Goal: Transaction & Acquisition: Purchase product/service

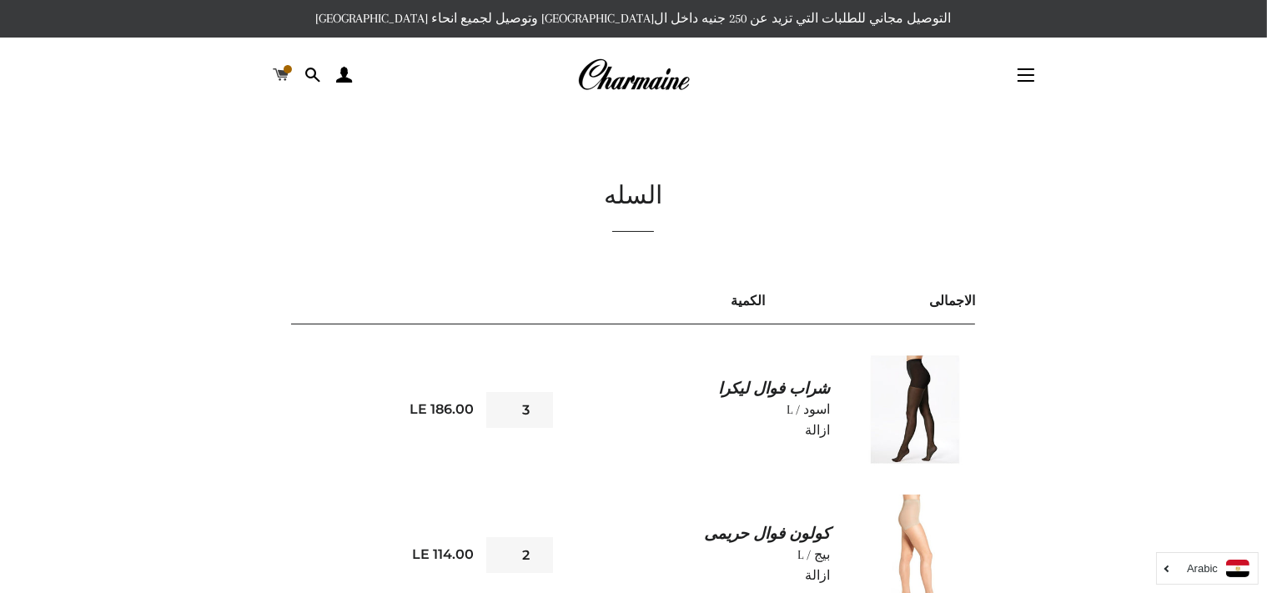
click at [283, 78] on span at bounding box center [281, 75] width 16 height 25
click at [503, 416] on input "2" at bounding box center [519, 410] width 67 height 36
click at [503, 416] on input "1" at bounding box center [519, 410] width 67 height 36
type input "0"
click at [503, 416] on input "0" at bounding box center [519, 410] width 67 height 36
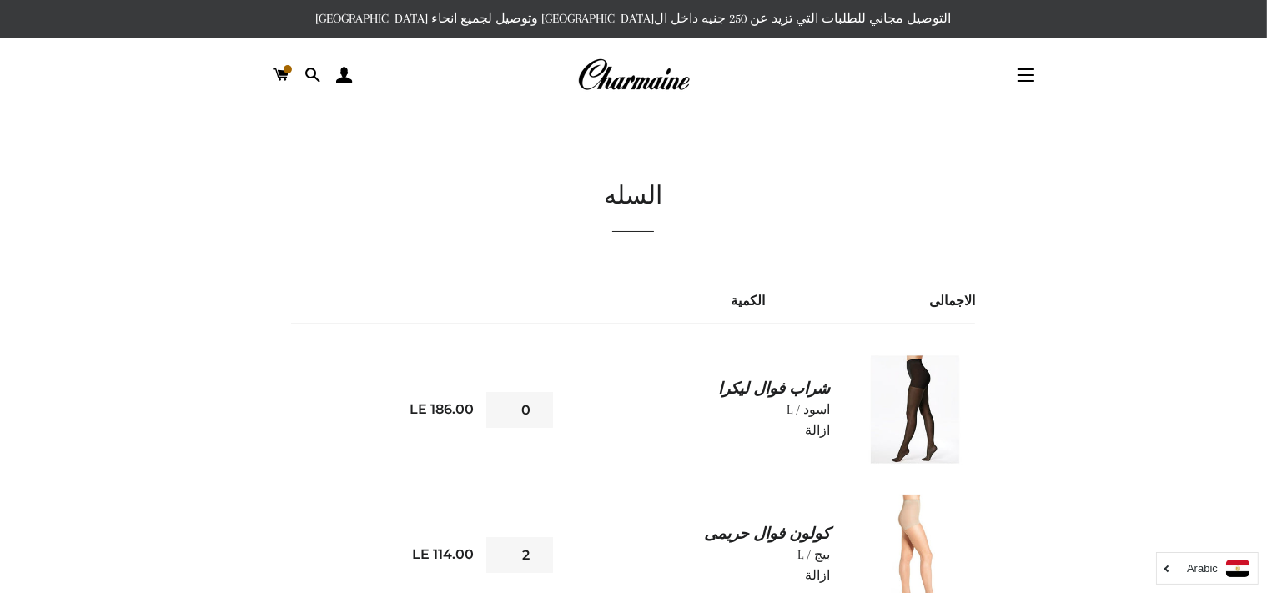
scroll to position [310, 0]
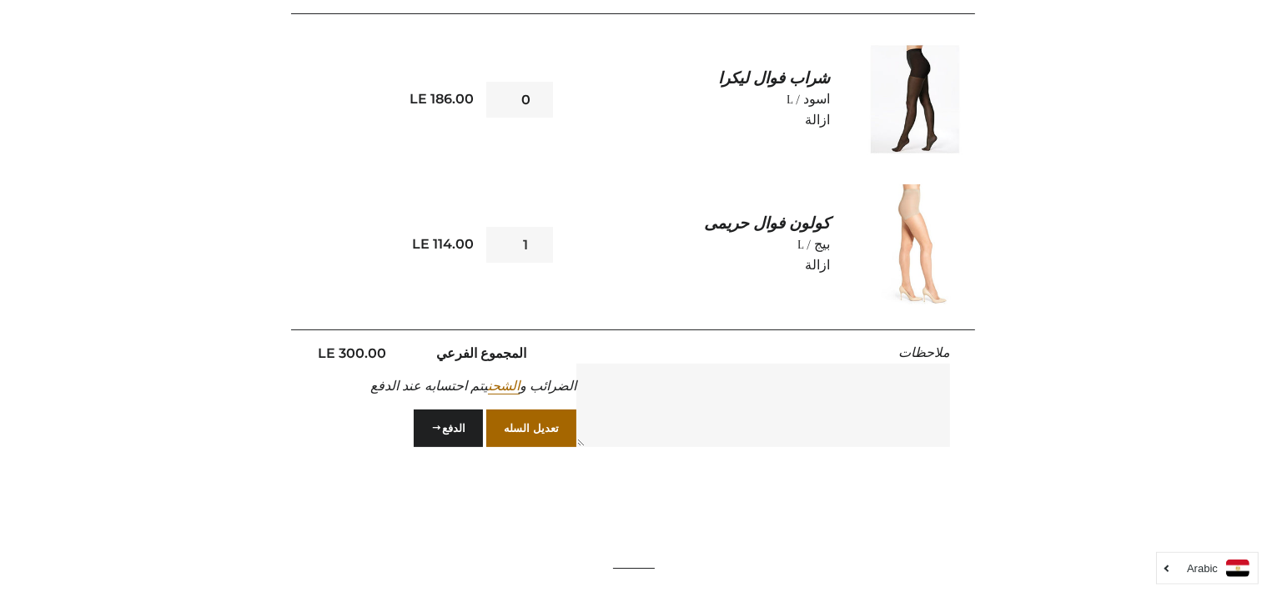
click at [501, 247] on input "1" at bounding box center [519, 245] width 67 height 36
type input "0"
click at [501, 247] on input "0" at bounding box center [519, 245] width 67 height 36
click at [824, 264] on link "ازالة" at bounding box center [817, 265] width 25 height 15
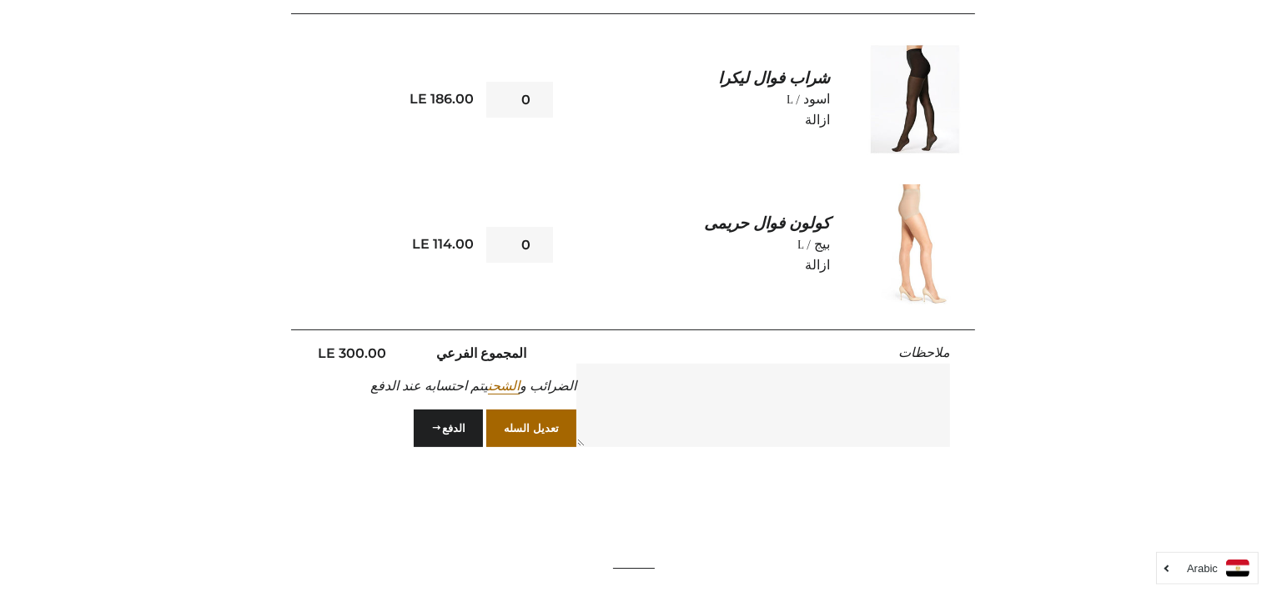
click at [824, 118] on link "ازالة" at bounding box center [817, 120] width 25 height 15
